Goal: Book appointment/travel/reservation

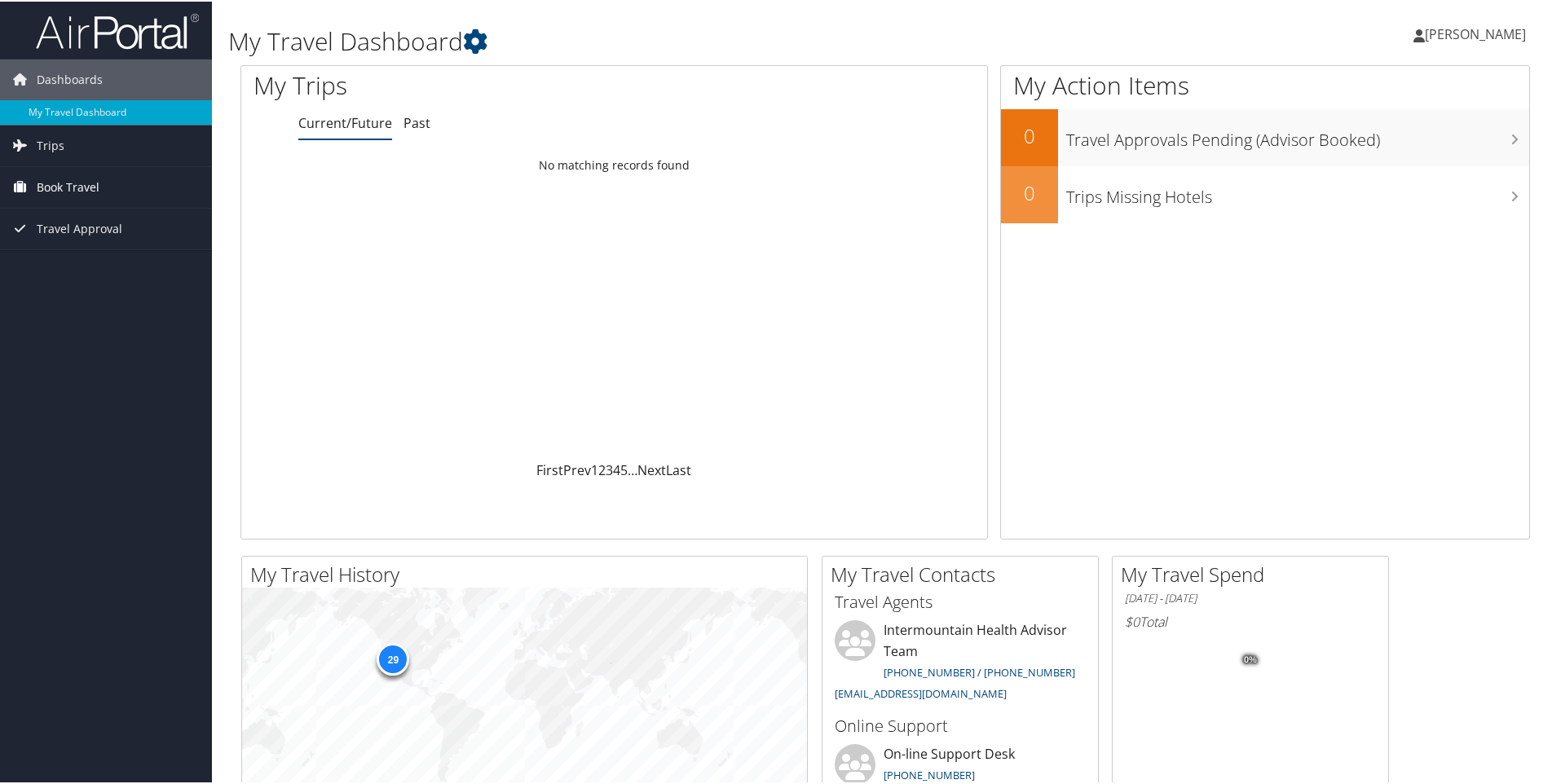
click at [95, 182] on span "Book Travel" at bounding box center [68, 185] width 63 height 41
click at [129, 267] on link "Book/Manage Online Trips" at bounding box center [105, 266] width 212 height 24
